Goal: Task Accomplishment & Management: Use online tool/utility

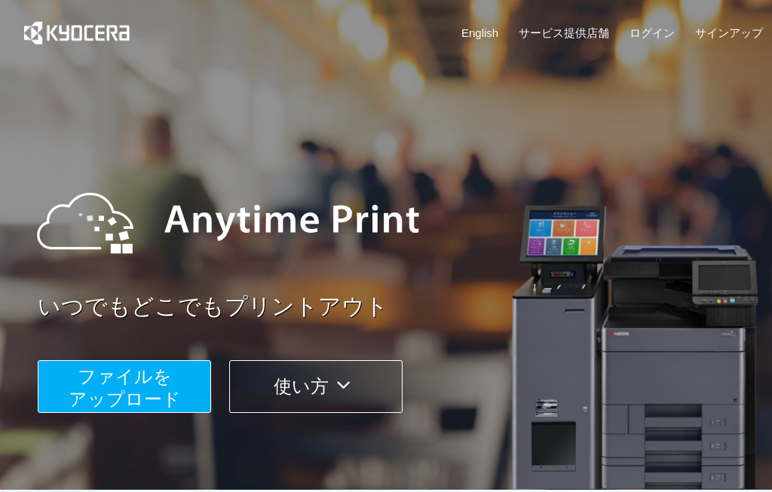
click at [143, 384] on span "ファイルを ​​アップロード" at bounding box center [125, 387] width 112 height 43
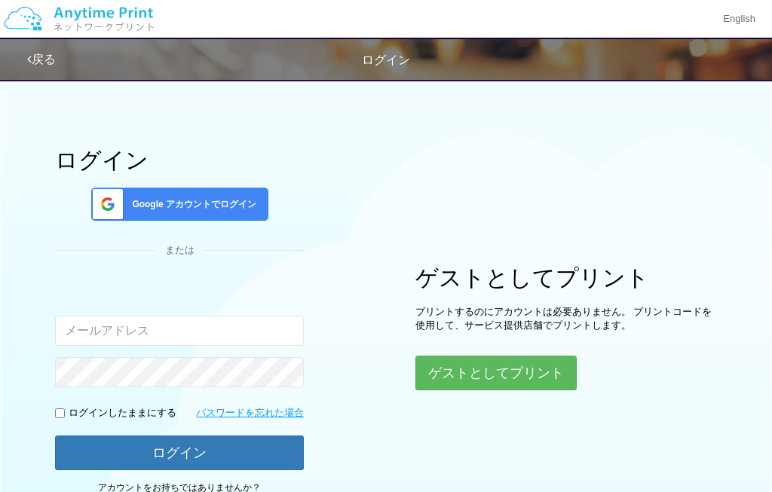
click at [496, 368] on button "ゲストとしてプリント" at bounding box center [495, 373] width 161 height 35
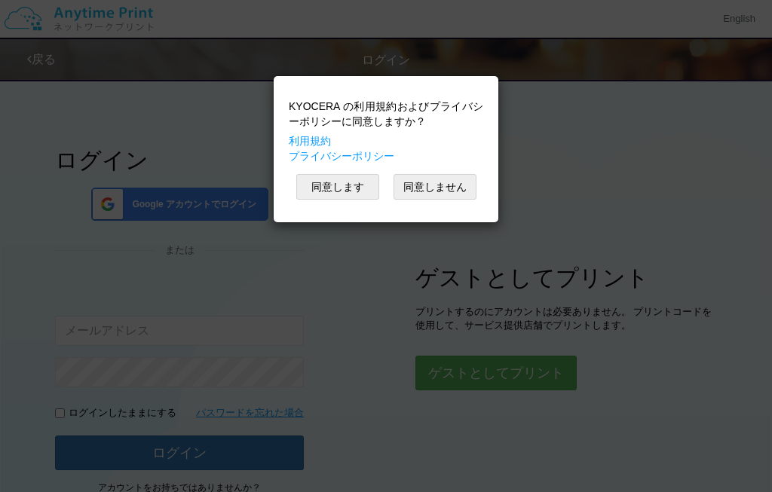
click at [352, 188] on button "同意します" at bounding box center [337, 187] width 83 height 26
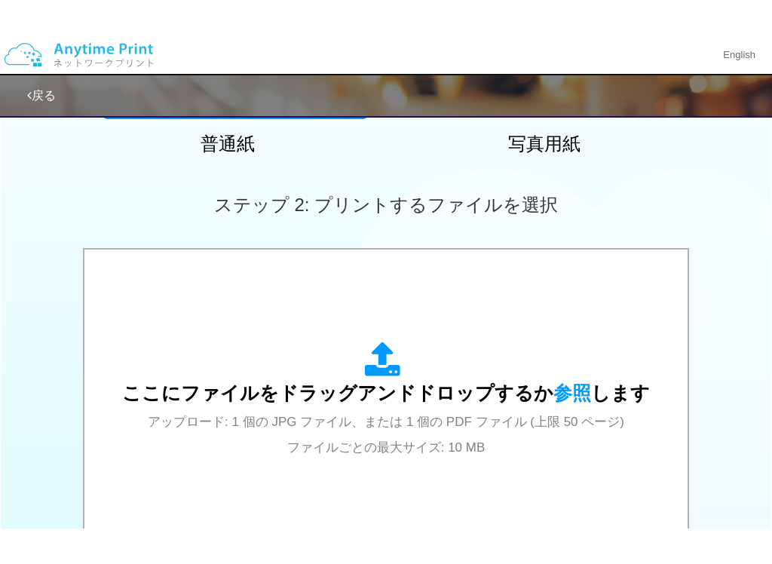
scroll to position [394, 0]
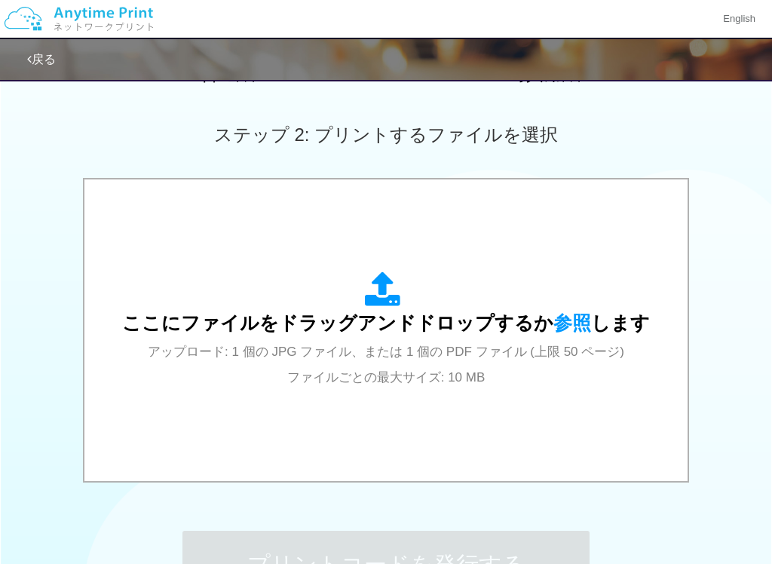
click at [567, 320] on span "参照" at bounding box center [572, 322] width 38 height 21
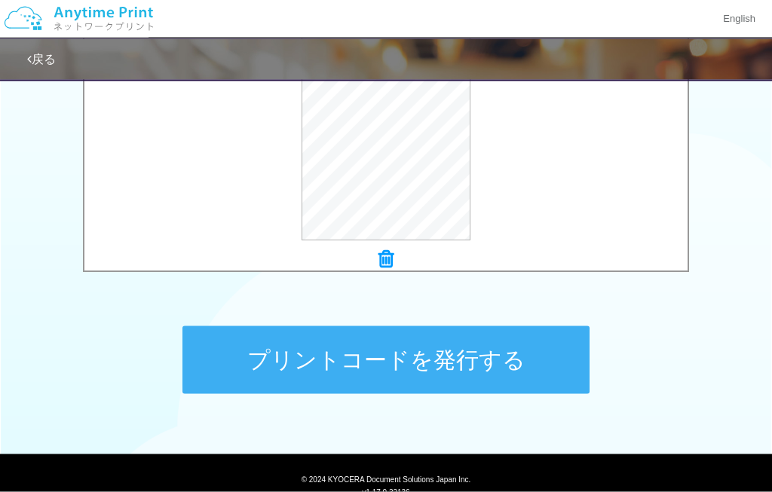
click at [394, 363] on button "プリントコードを発行する" at bounding box center [385, 360] width 407 height 68
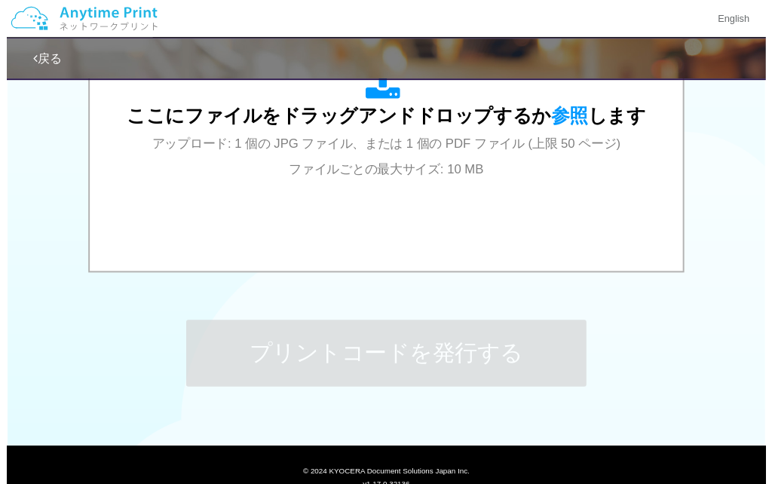
scroll to position [0, 0]
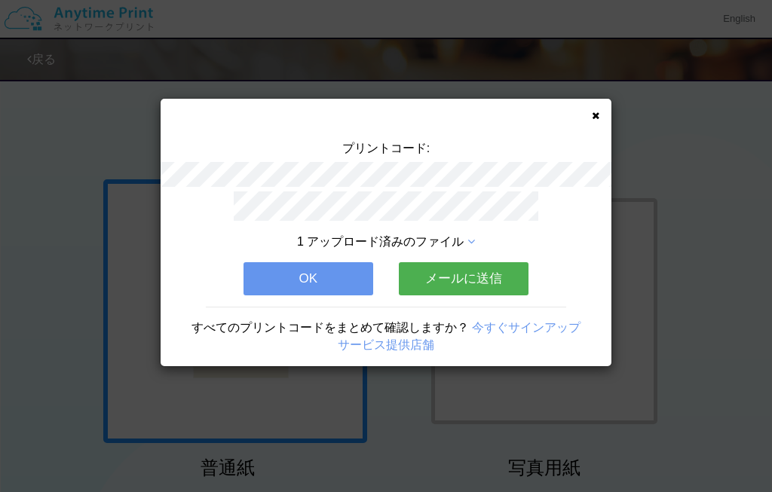
click at [471, 280] on button "メールに送信" at bounding box center [464, 278] width 130 height 33
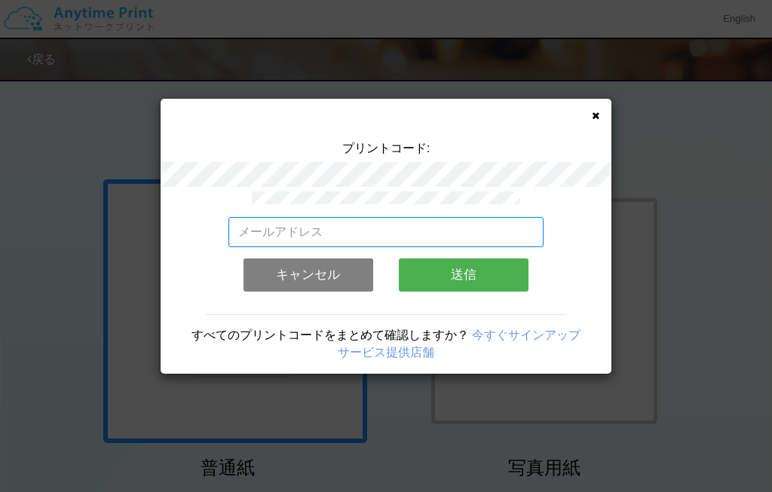
click at [443, 236] on input "email" at bounding box center [386, 232] width 316 height 30
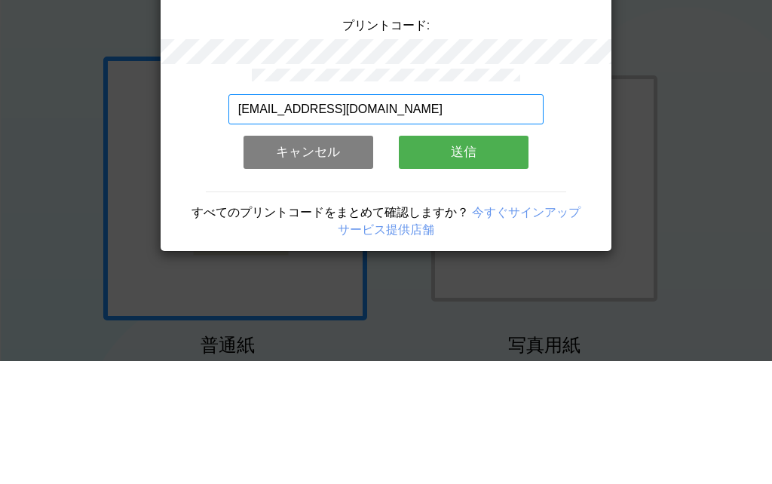
type input "[EMAIL_ADDRESS][DOMAIN_NAME]"
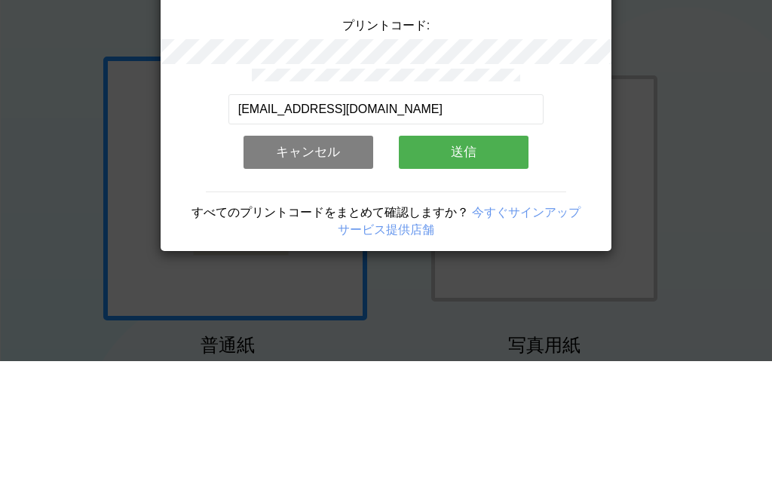
click at [459, 259] on button "送信" at bounding box center [464, 275] width 130 height 33
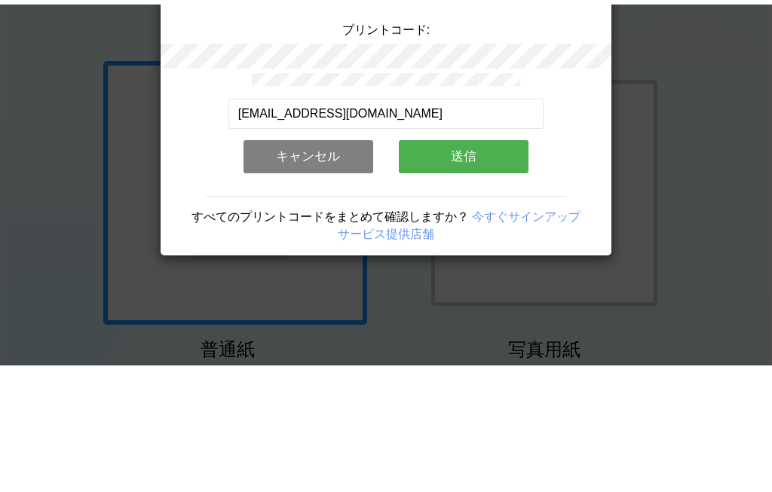
scroll to position [123, 0]
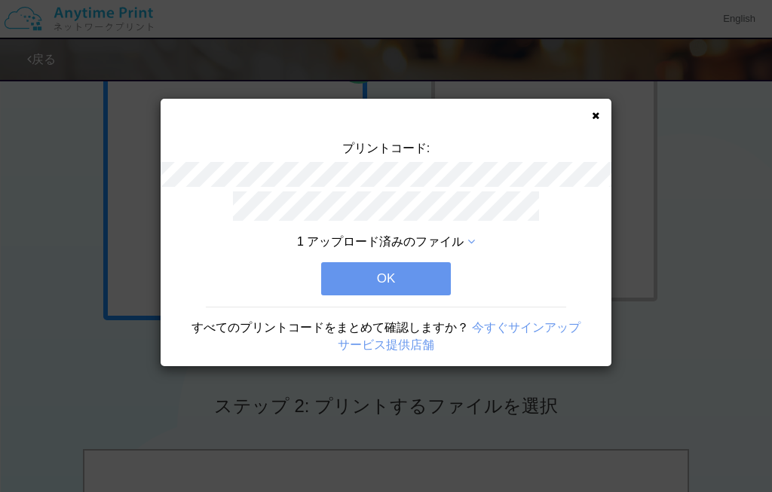
click at [387, 280] on button "OK" at bounding box center [386, 278] width 130 height 33
